Goal: Information Seeking & Learning: Learn about a topic

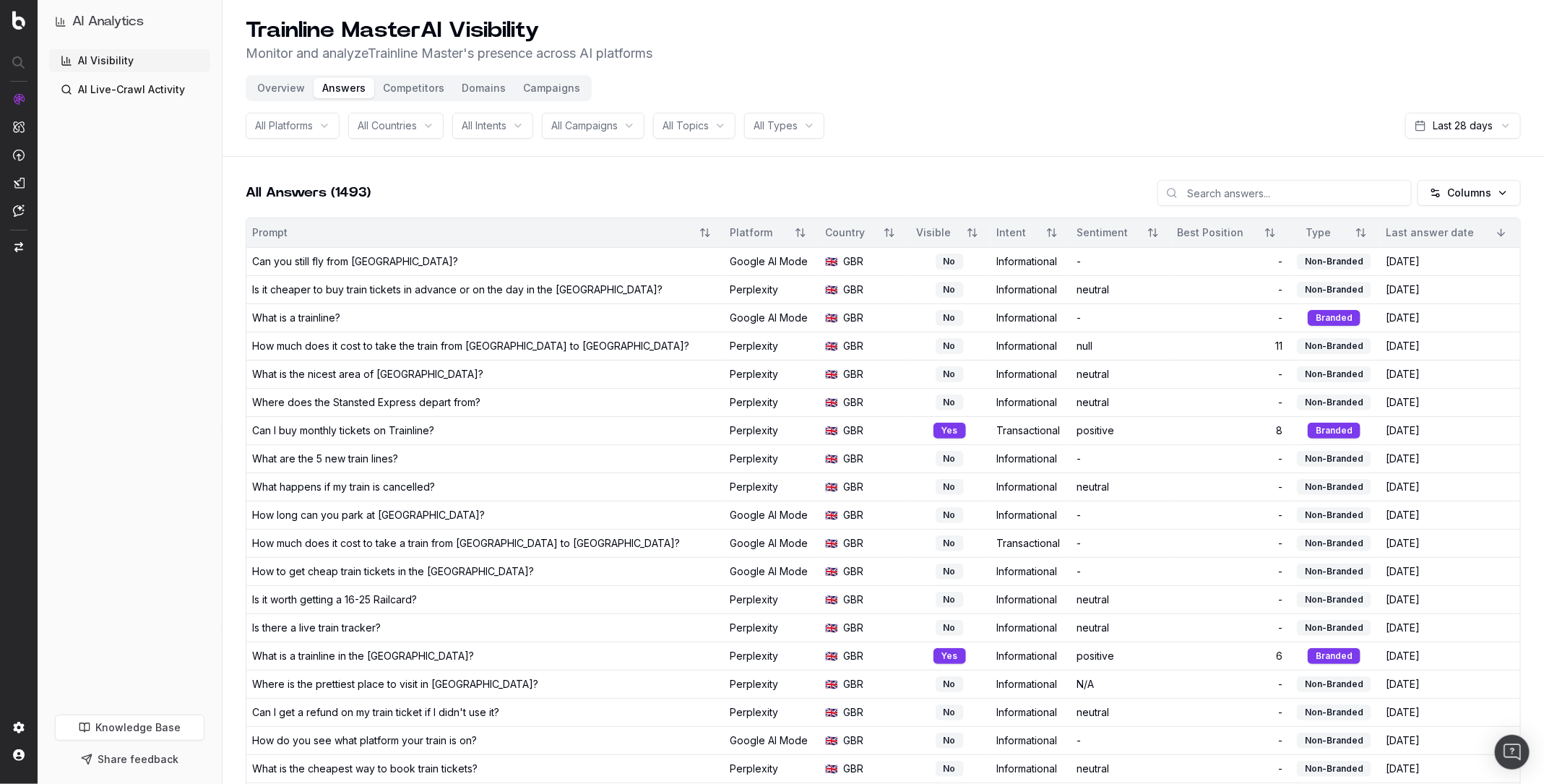
click at [404, 137] on div "All Countries" at bounding box center [395, 125] width 96 height 26
click at [417, 127] on span "All Countries" at bounding box center [387, 125] width 59 height 14
click at [295, 130] on span "All Platforms" at bounding box center [283, 125] width 57 height 14
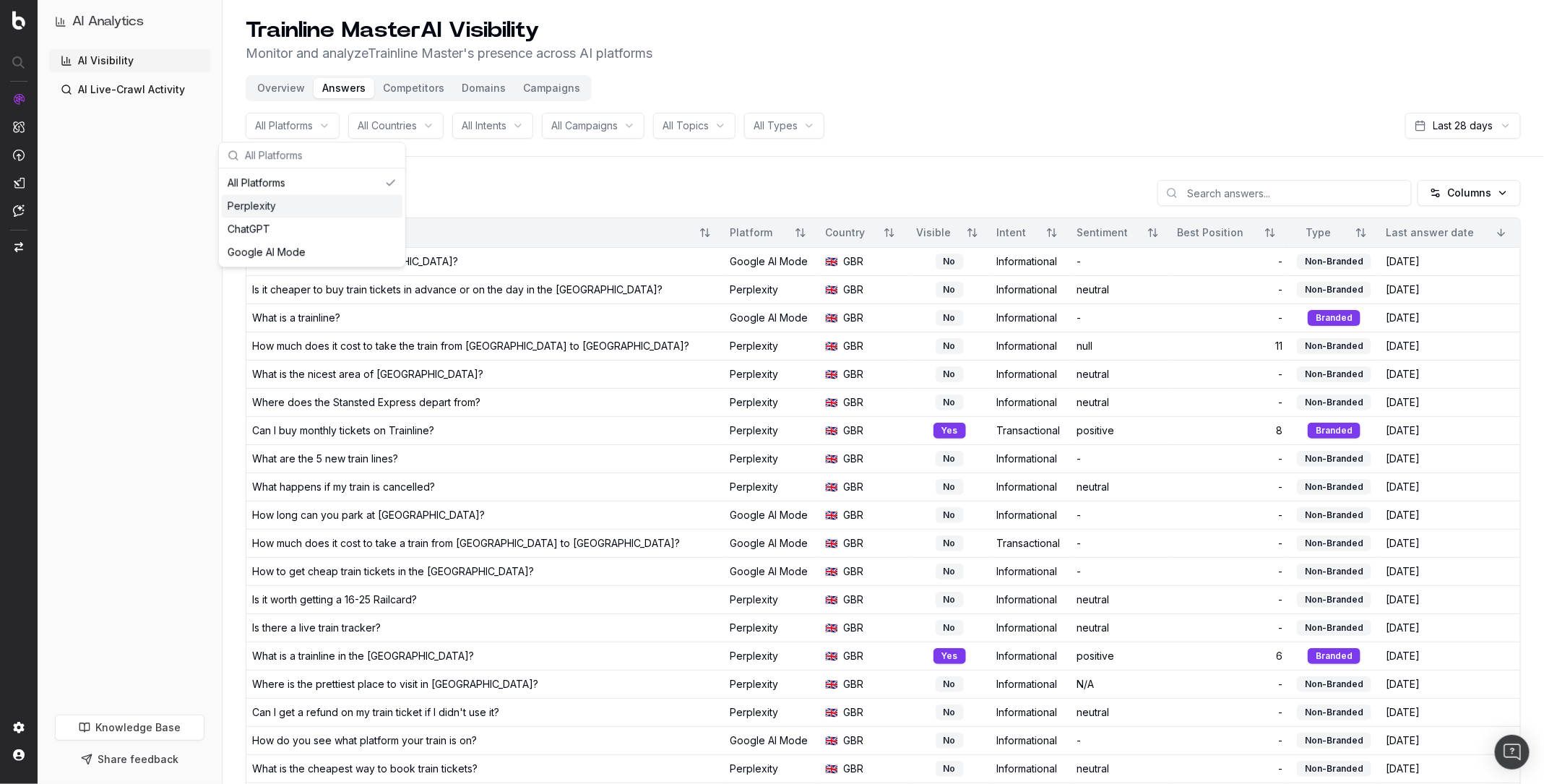
click at [560, 199] on div "All Answers (1493) Columns" at bounding box center [883, 198] width 1275 height 37
click at [134, 93] on link "AI Live-Crawl Activity" at bounding box center [130, 90] width 161 height 23
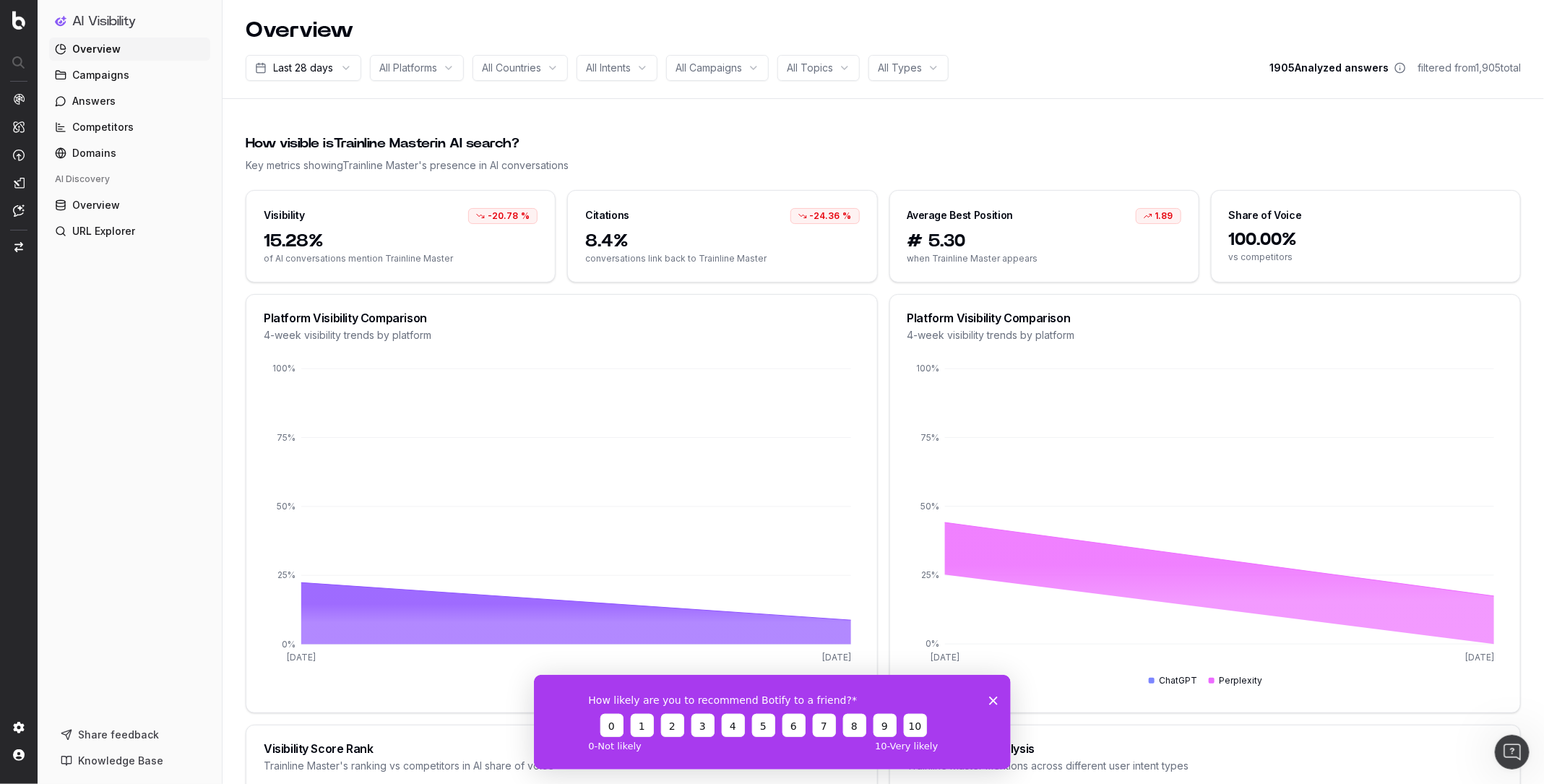
click at [994, 697] on icon "Close survey" at bounding box center [993, 700] width 8 height 8
